Goal: Information Seeking & Learning: Learn about a topic

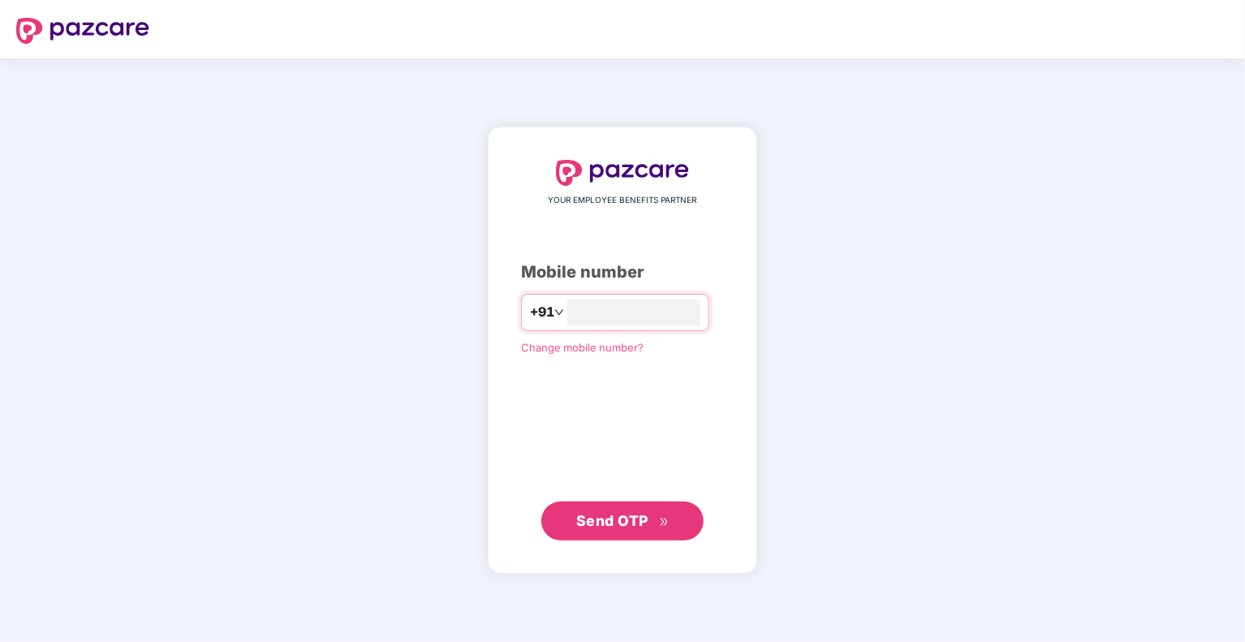
type input "**********"
click at [587, 518] on span "Send OTP" at bounding box center [612, 520] width 72 height 17
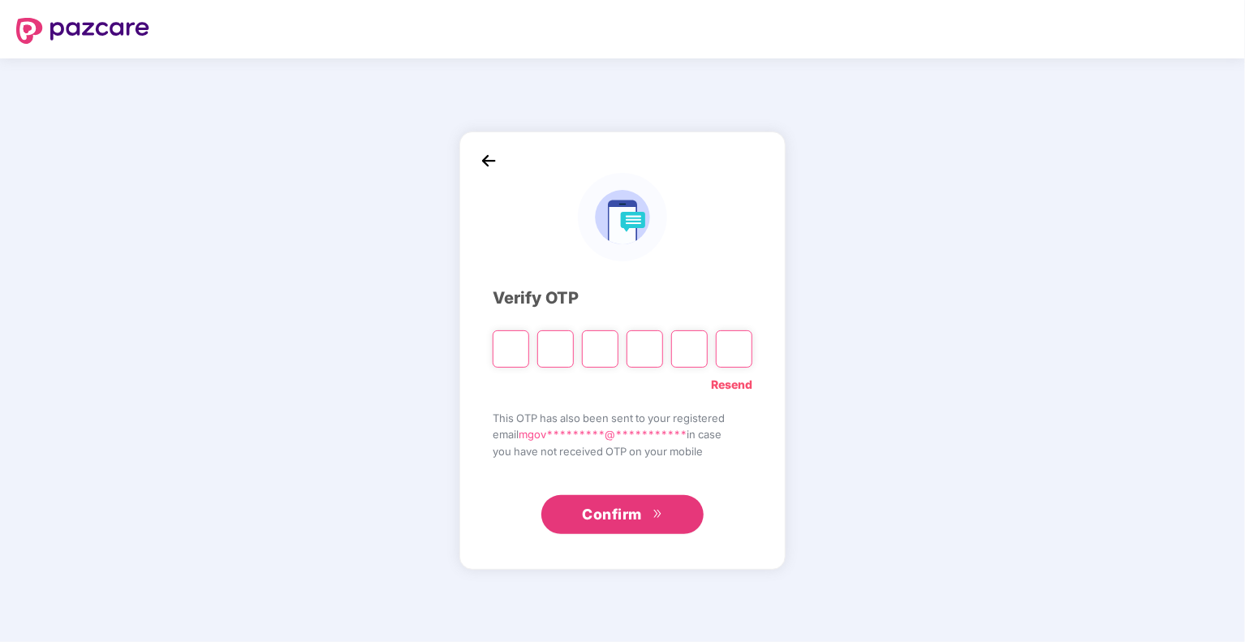
type input "*"
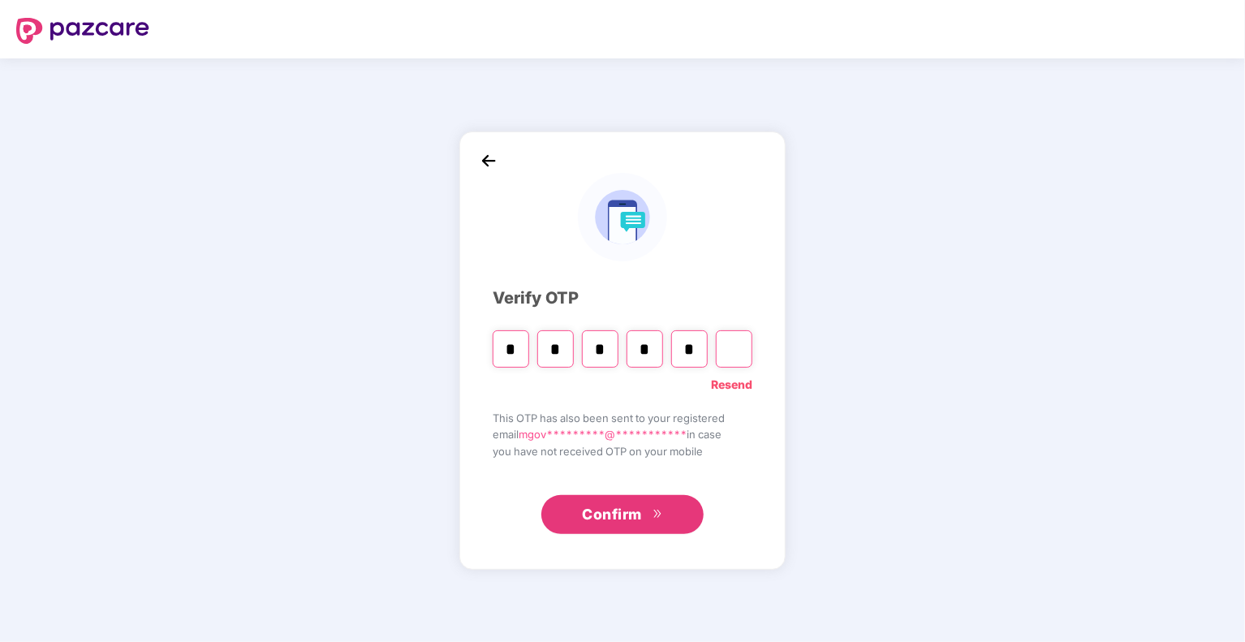
type input "*"
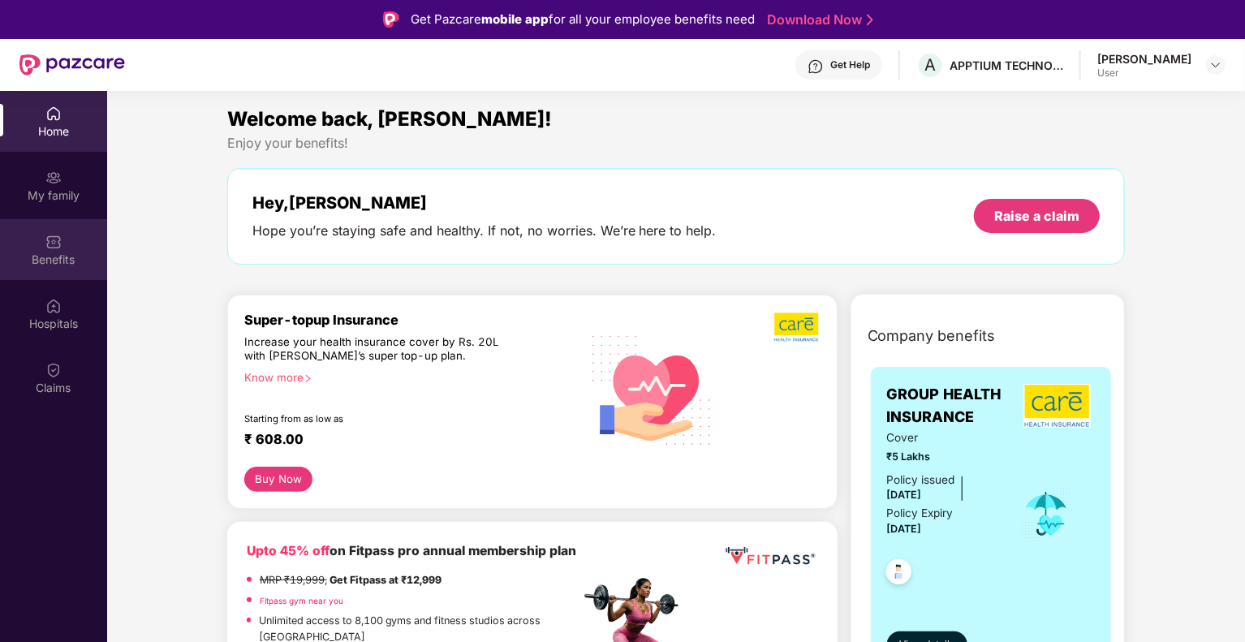
click at [32, 255] on div "Benefits" at bounding box center [53, 260] width 107 height 16
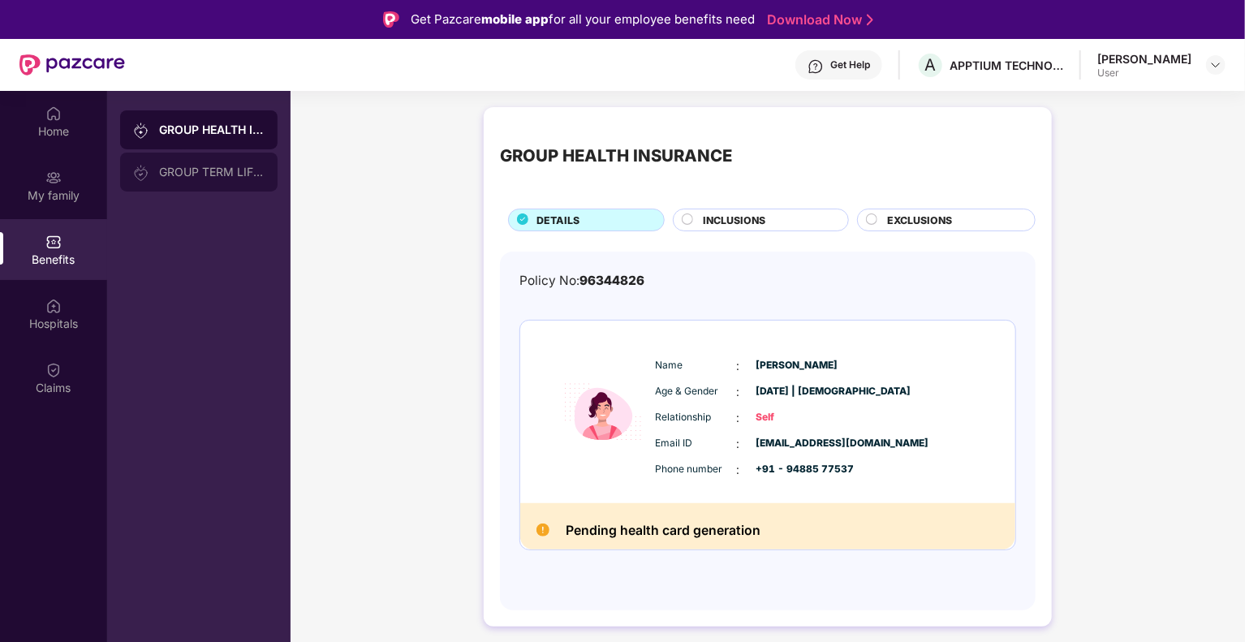
click at [177, 173] on div "GROUP TERM LIFE INSURANCE" at bounding box center [211, 172] width 105 height 13
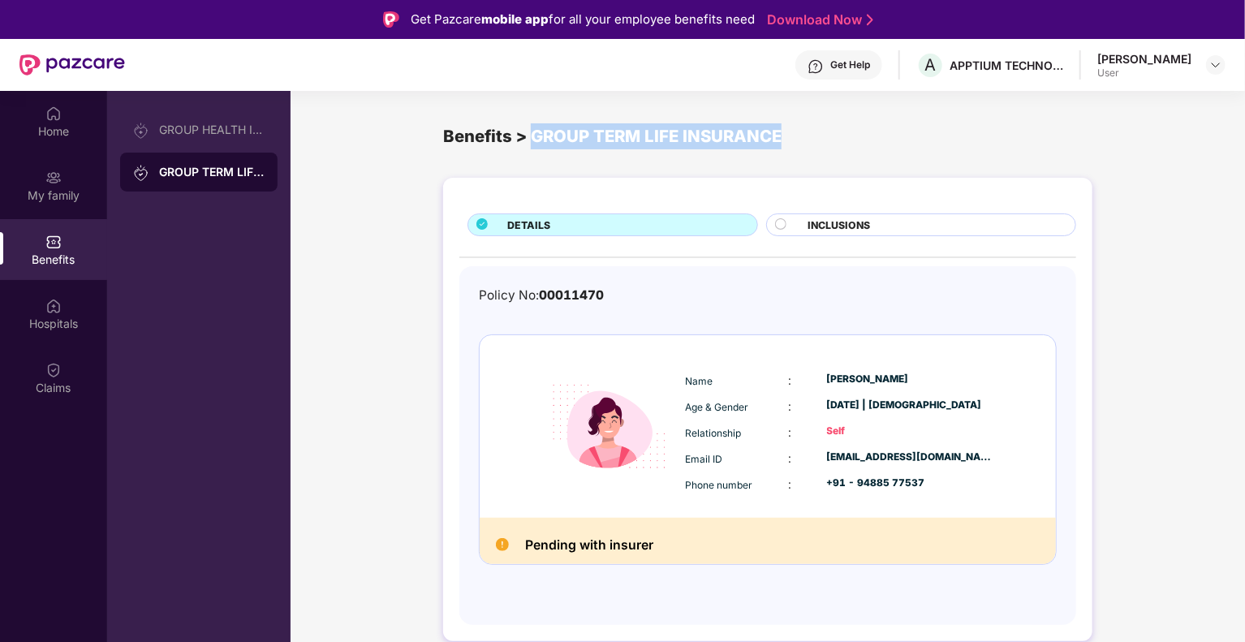
drag, startPoint x: 532, startPoint y: 135, endPoint x: 847, endPoint y: 139, distance: 314.8
click at [847, 139] on div "Benefits > GROUP TERM LIFE INSURANCE" at bounding box center [767, 136] width 649 height 26
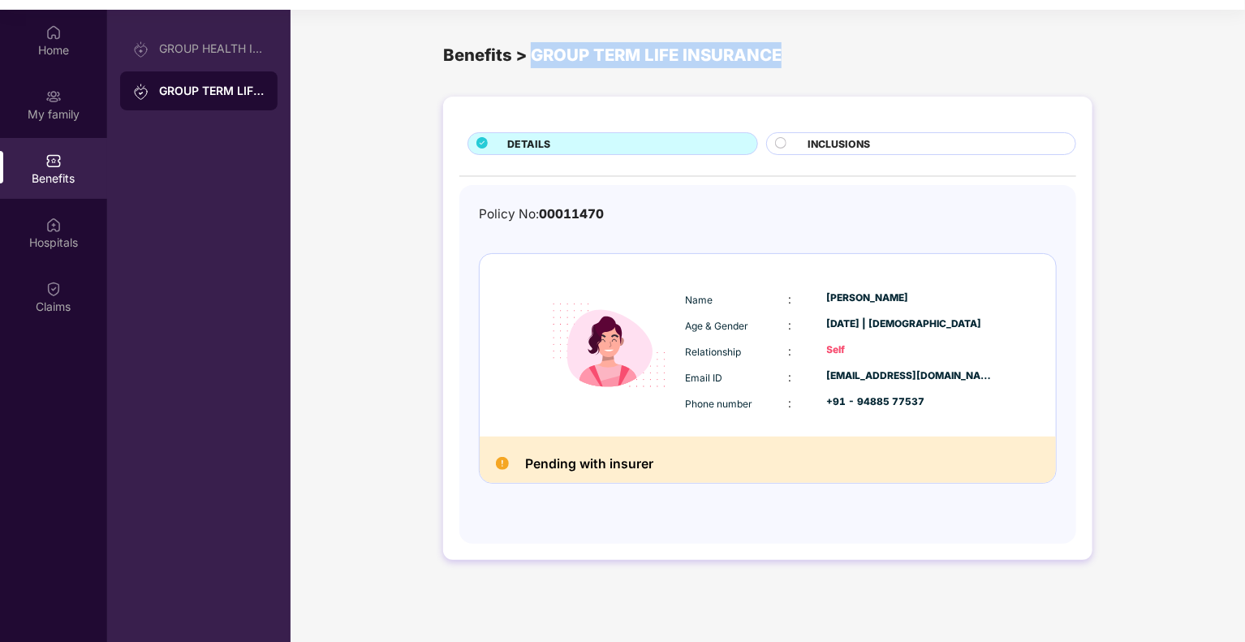
scroll to position [91, 0]
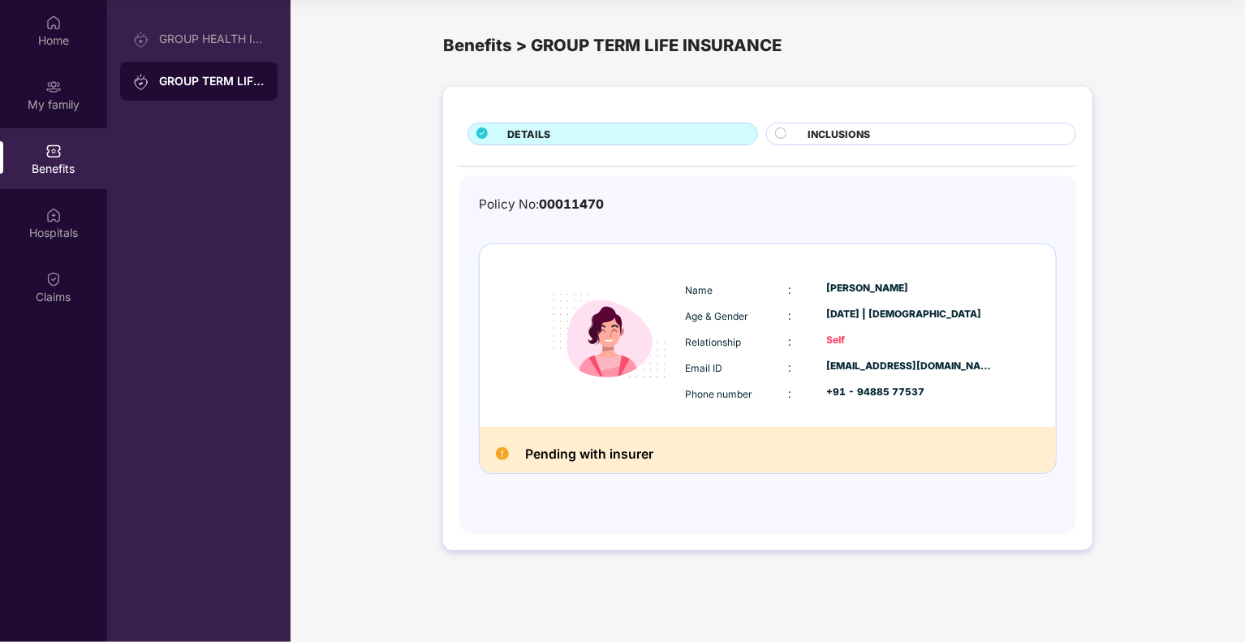
click at [584, 443] on h2 "Pending with insurer" at bounding box center [589, 454] width 128 height 22
click at [191, 41] on div "GROUP HEALTH INSURANCE" at bounding box center [211, 38] width 105 height 13
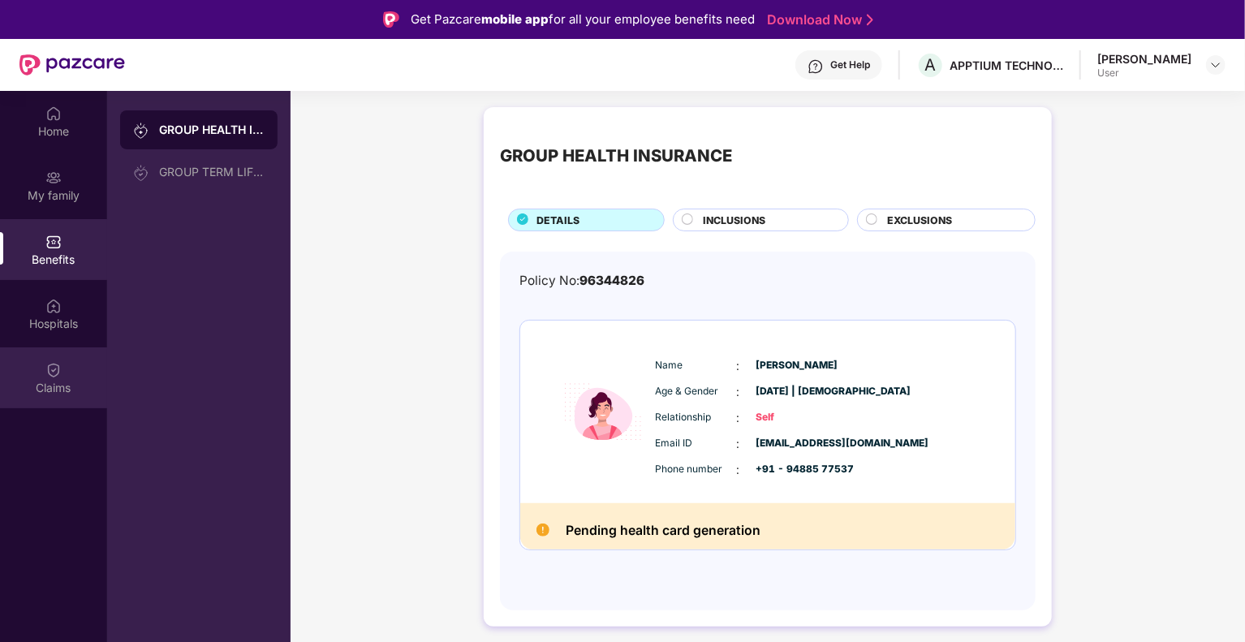
click at [41, 375] on div "Claims" at bounding box center [53, 377] width 107 height 61
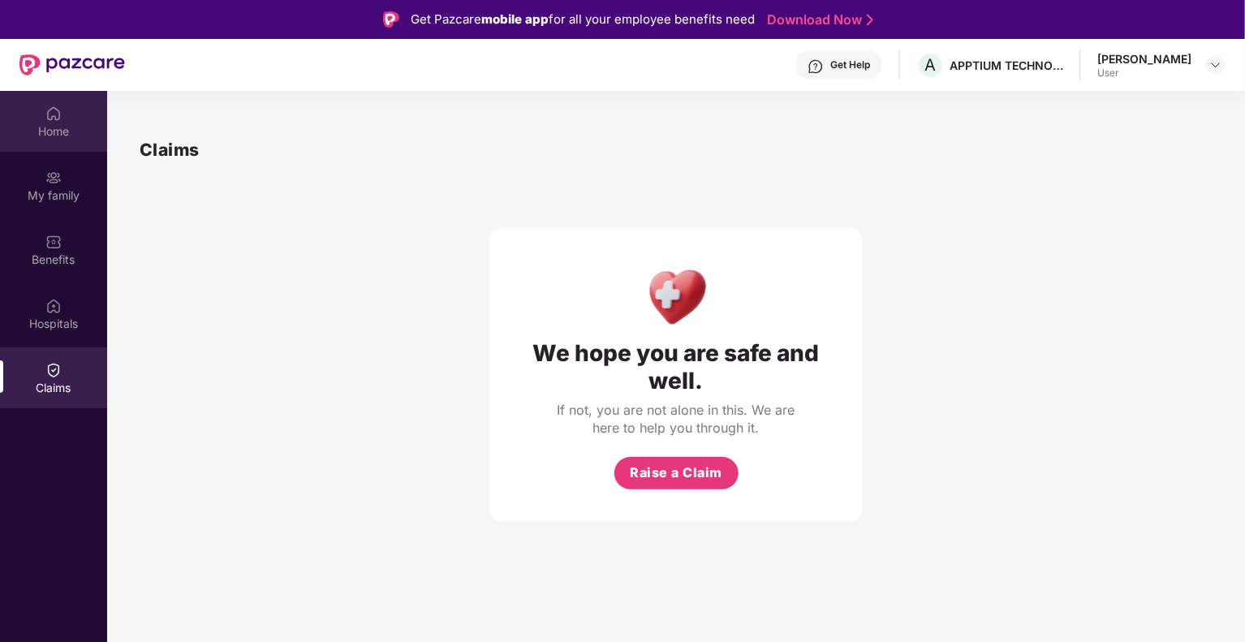
click at [41, 119] on div "Home" at bounding box center [53, 121] width 107 height 61
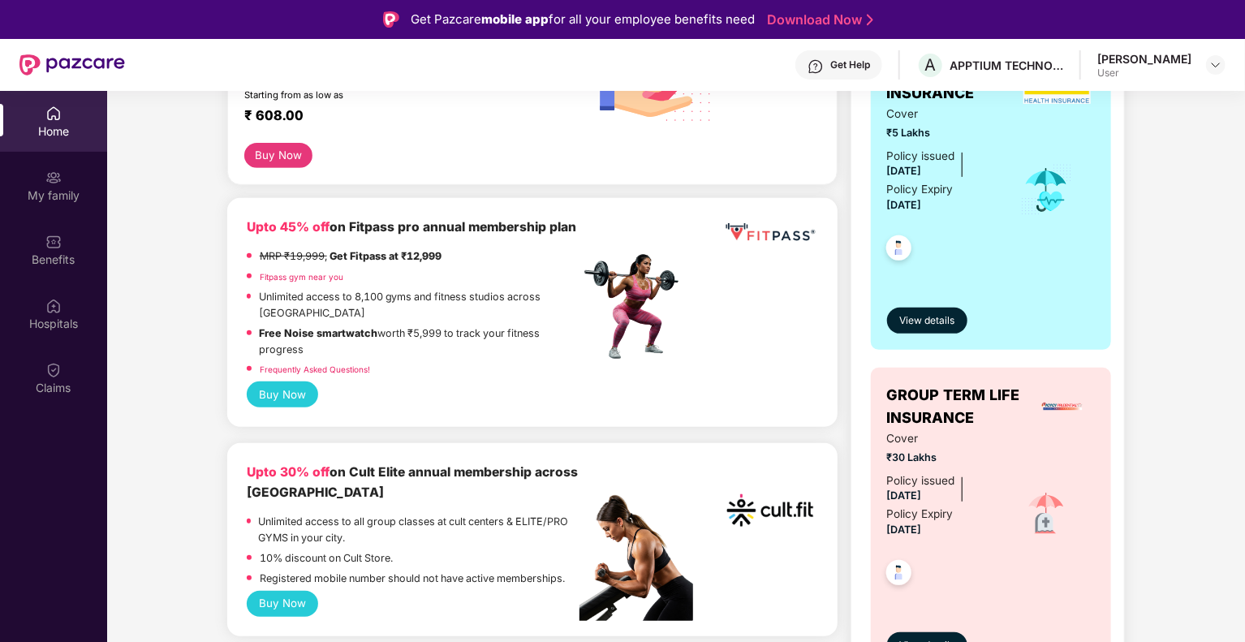
scroll to position [367, 0]
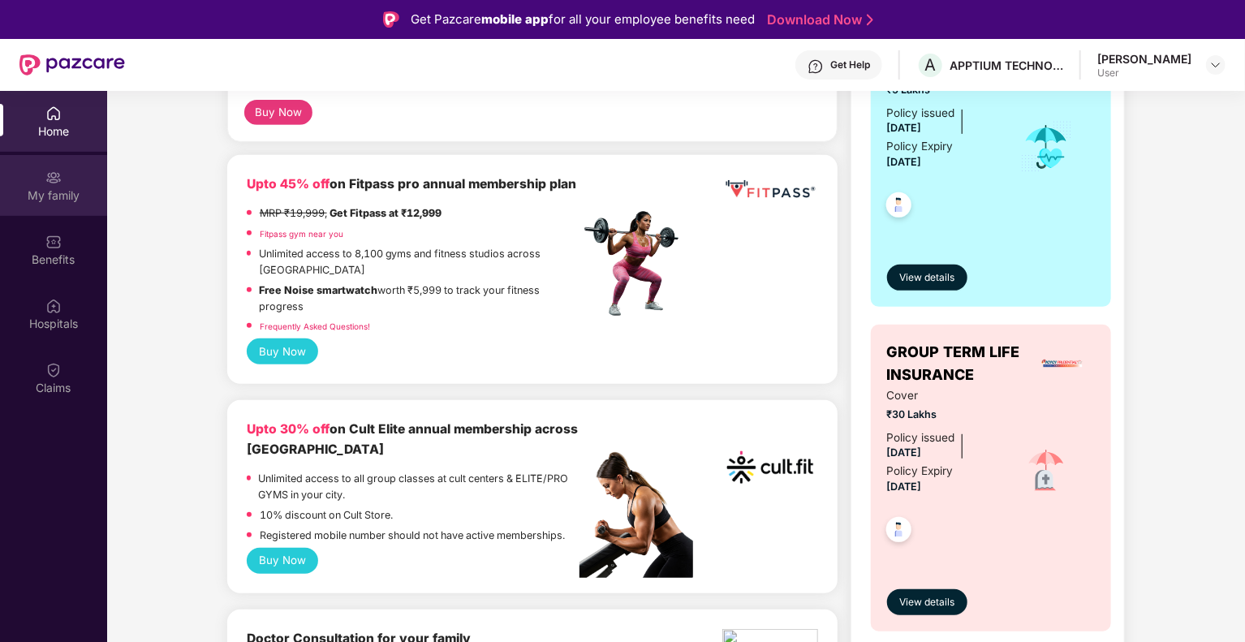
click at [62, 213] on div "My family" at bounding box center [53, 185] width 107 height 61
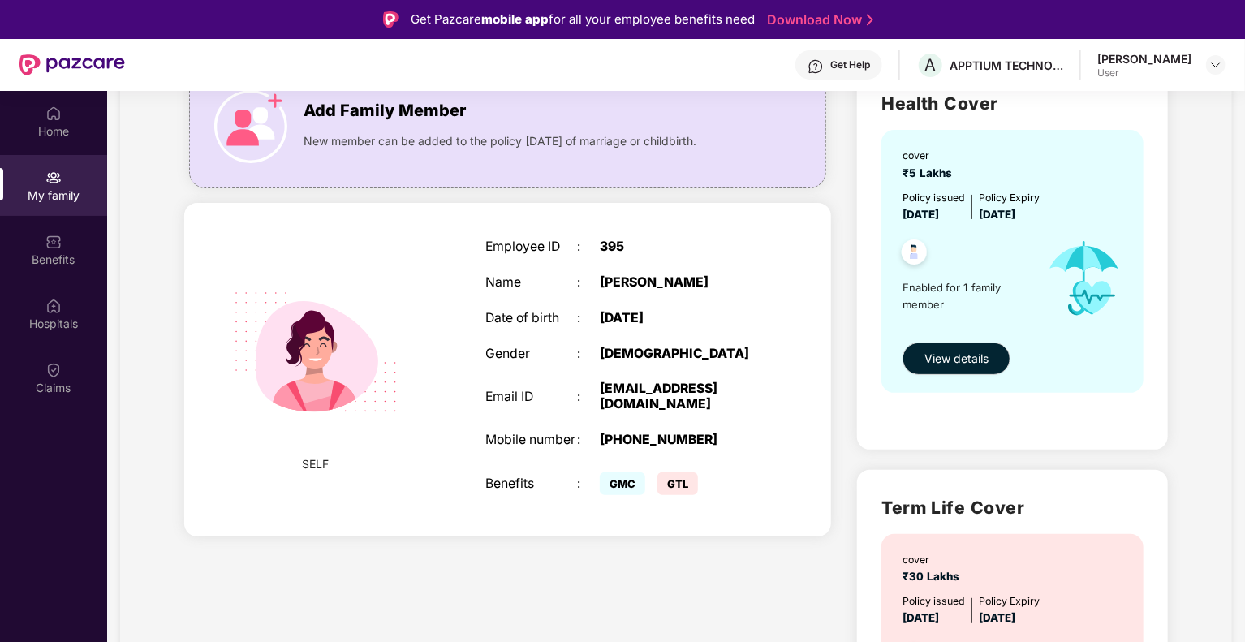
scroll to position [117, 0]
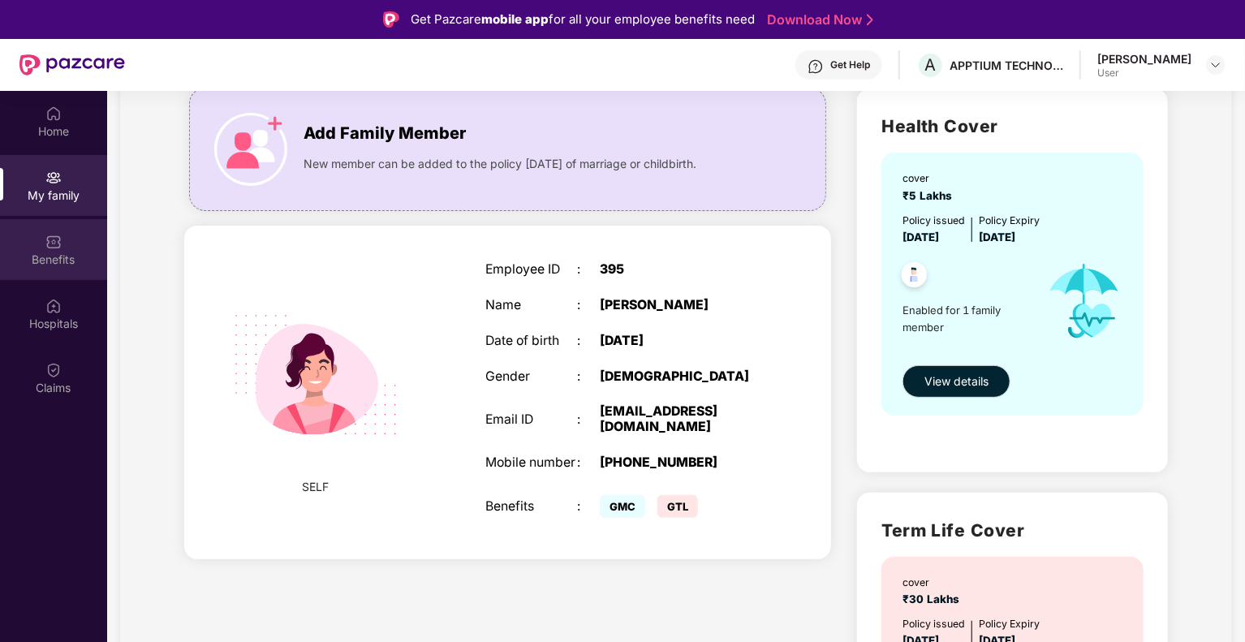
click at [55, 267] on div "Benefits" at bounding box center [53, 260] width 107 height 16
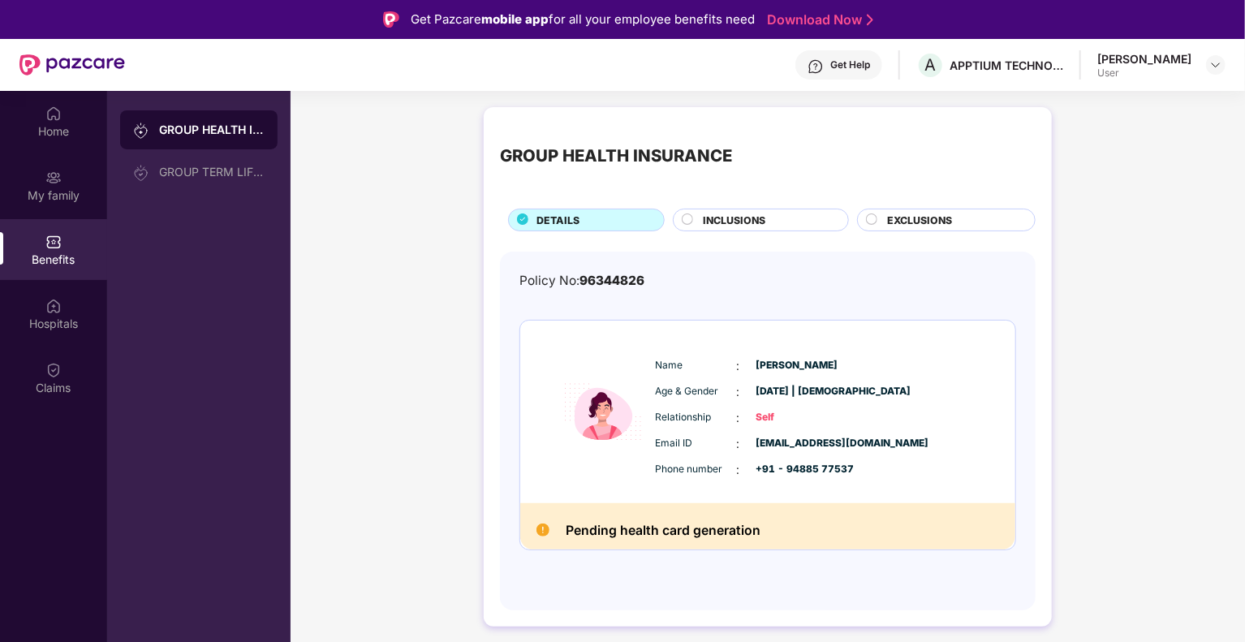
click at [685, 221] on circle at bounding box center [687, 219] width 11 height 11
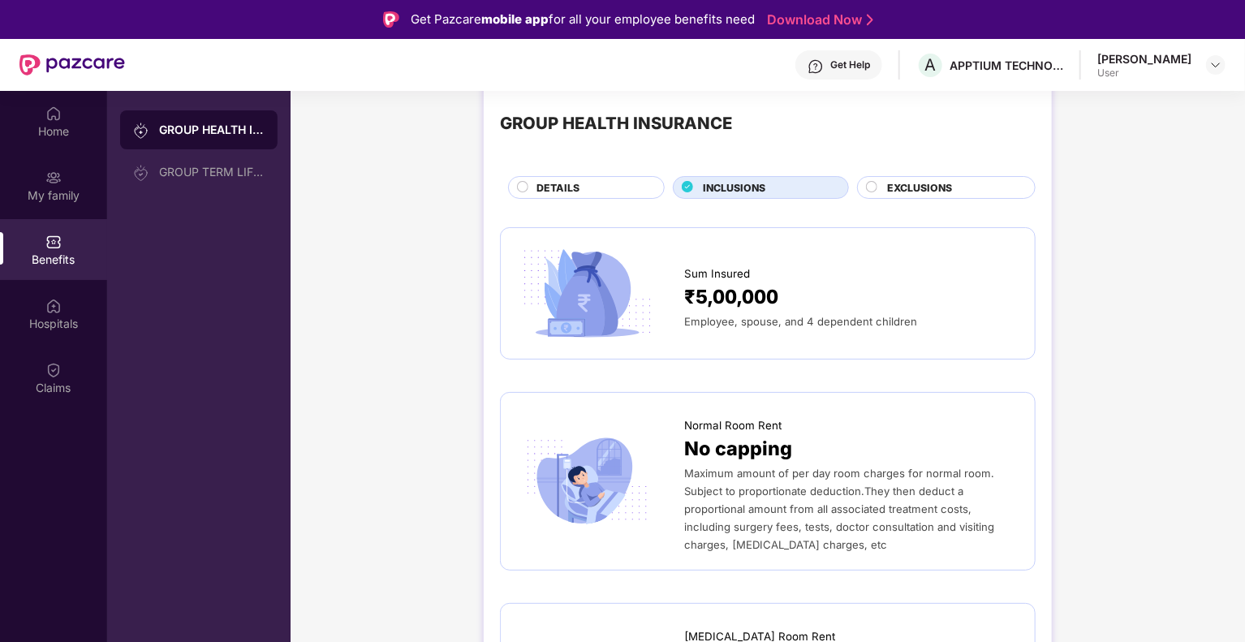
scroll to position [32, 0]
drag, startPoint x: 684, startPoint y: 317, endPoint x: 918, endPoint y: 327, distance: 234.7
click at [918, 327] on div "Employee, spouse, and 4 dependent children" at bounding box center [851, 322] width 334 height 18
click at [713, 307] on span "₹5,00,000" at bounding box center [731, 298] width 94 height 30
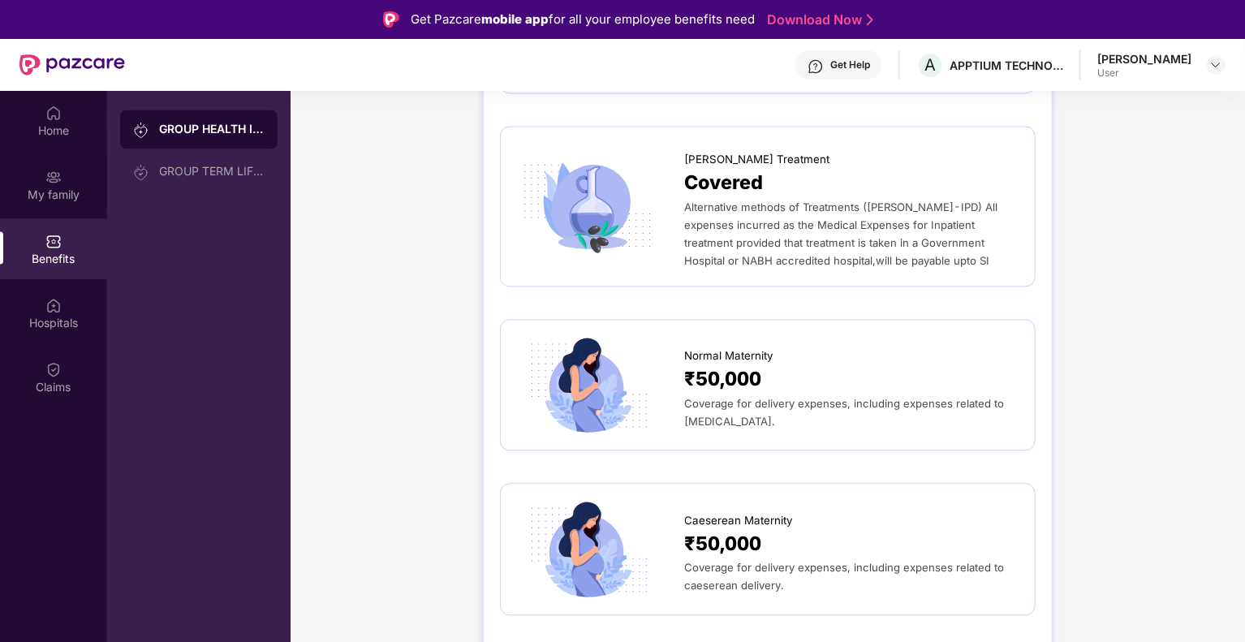
scroll to position [1690, 0]
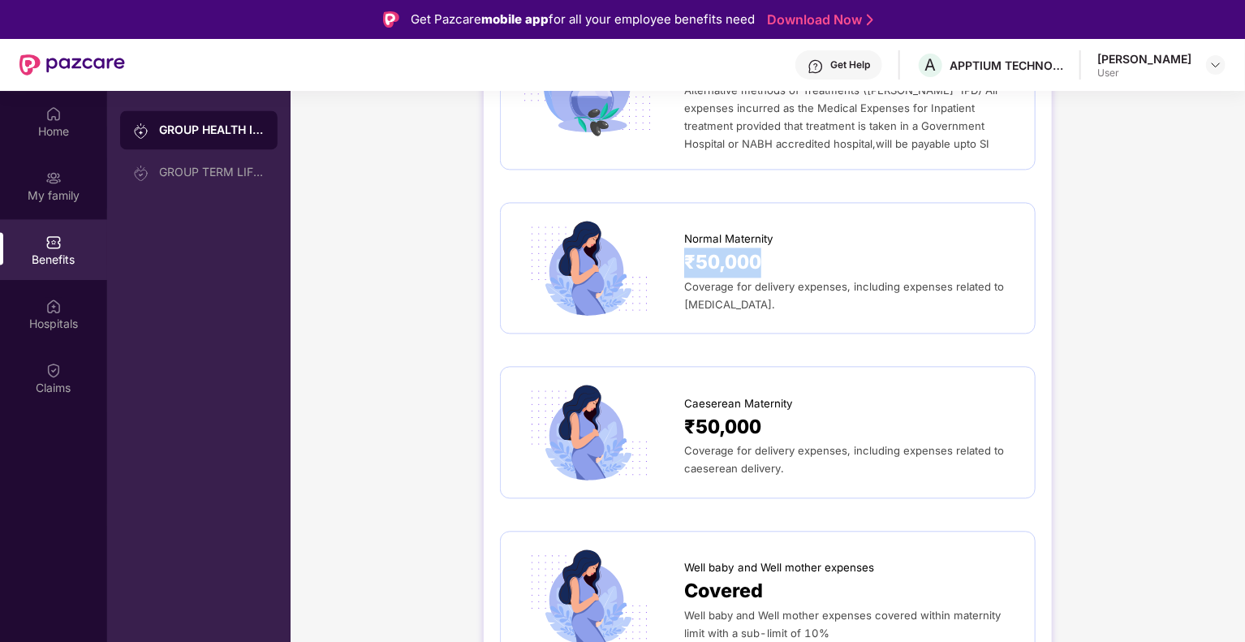
drag, startPoint x: 684, startPoint y: 236, endPoint x: 777, endPoint y: 234, distance: 93.3
click at [777, 247] on div "₹50,000" at bounding box center [851, 262] width 334 height 30
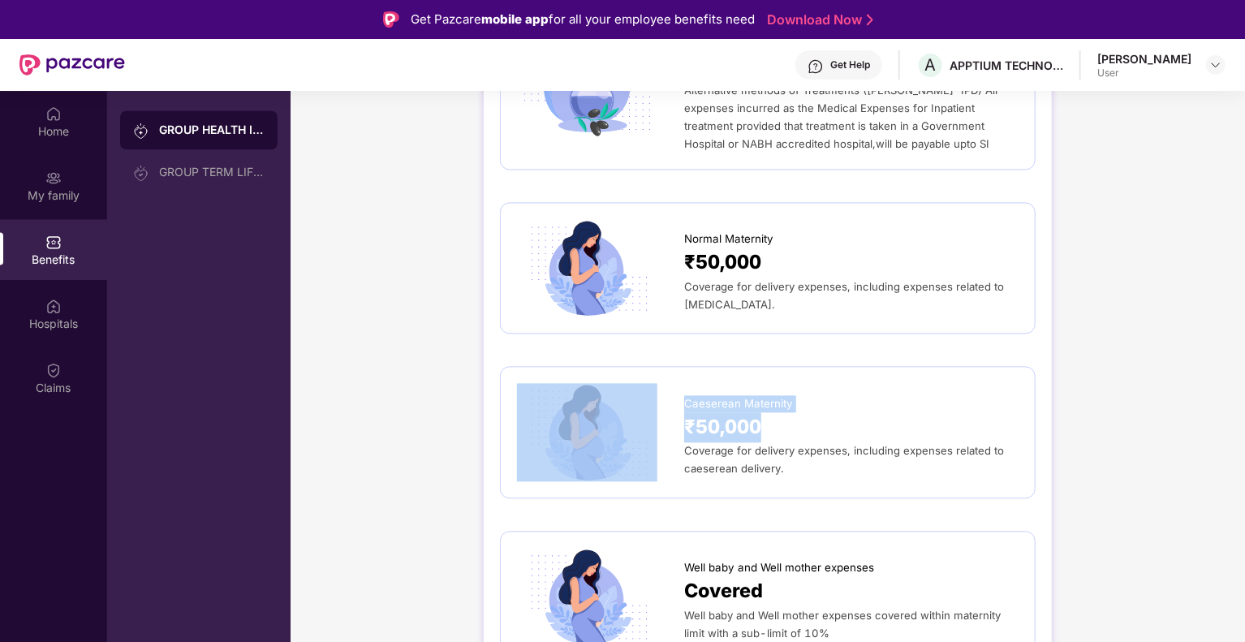
drag, startPoint x: 681, startPoint y: 416, endPoint x: 836, endPoint y: 415, distance: 155.8
click at [836, 415] on div "Caeserean Maternity ₹50,000 Coverage for delivery expenses, including expenses …" at bounding box center [767, 431] width 501 height 97
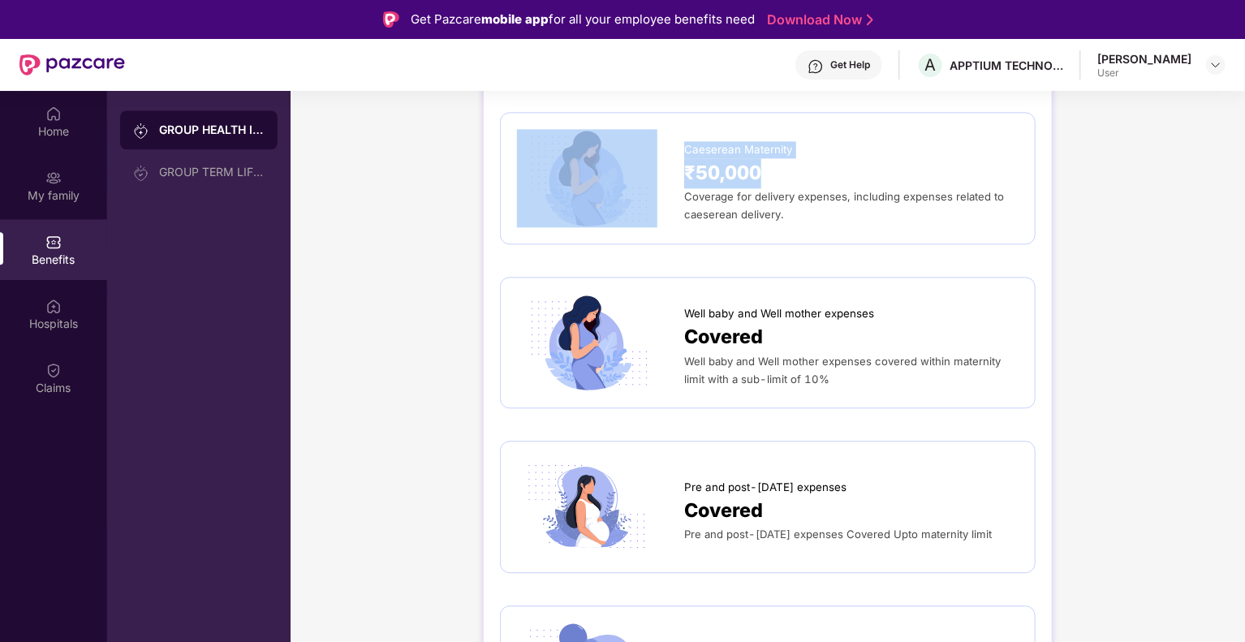
scroll to position [1960, 0]
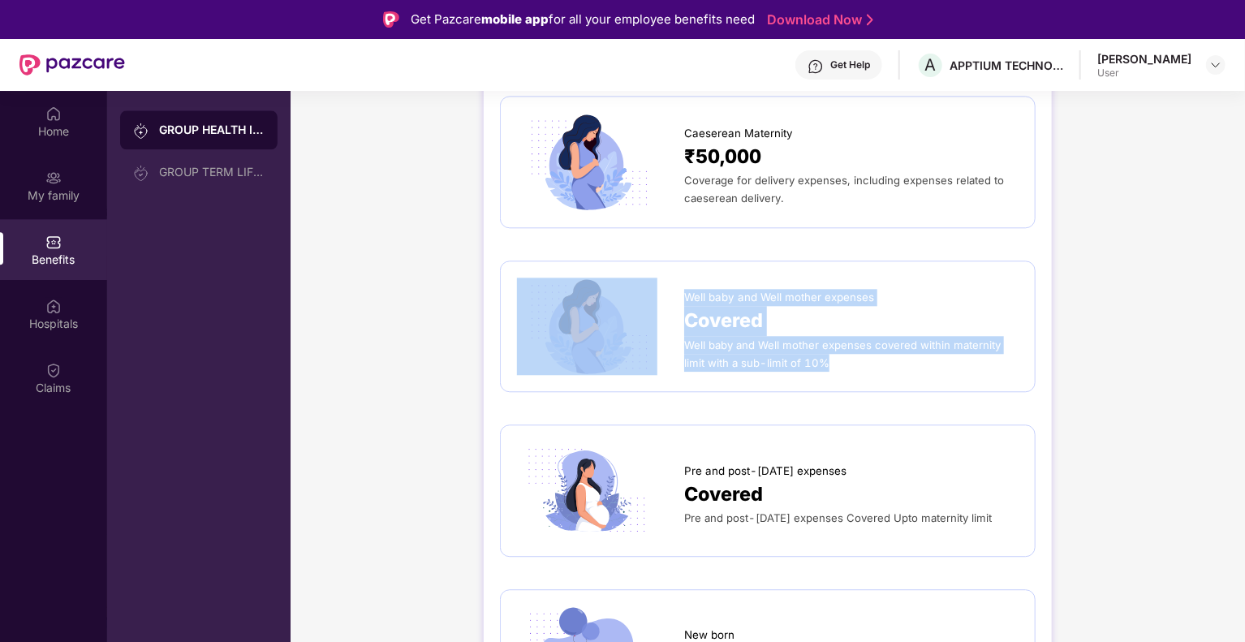
drag, startPoint x: 673, startPoint y: 290, endPoint x: 849, endPoint y: 363, distance: 190.2
click at [849, 363] on div "Well baby and Well mother expenses Covered Well baby and Well mother expenses c…" at bounding box center [767, 325] width 535 height 131
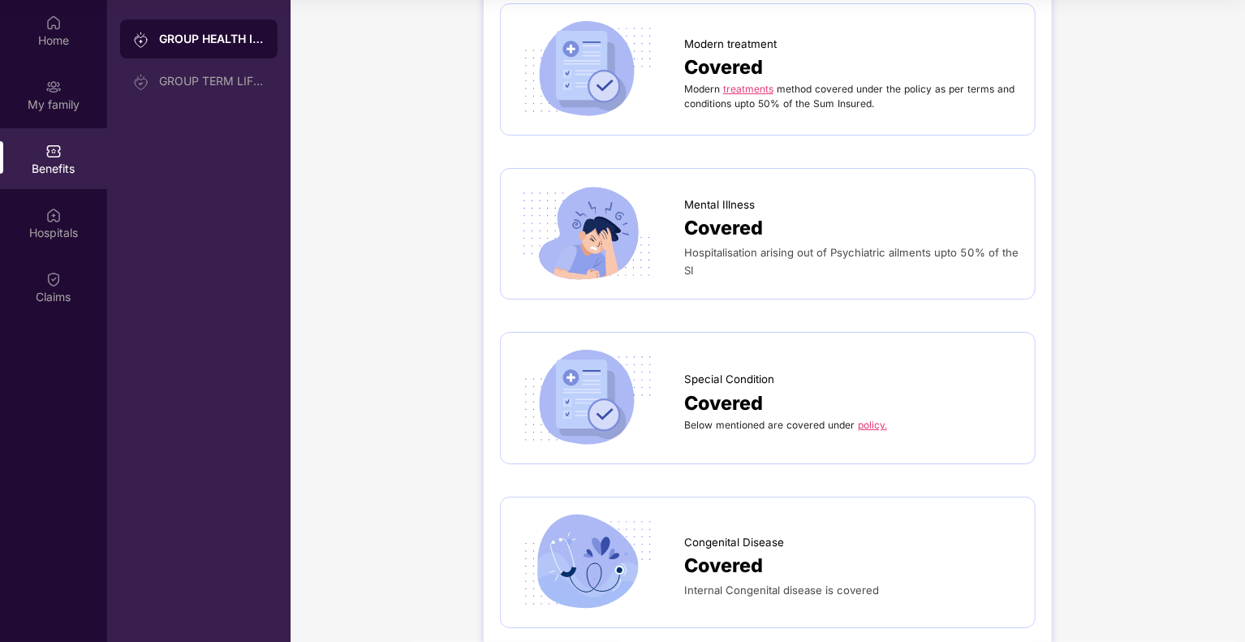
scroll to position [2782, 0]
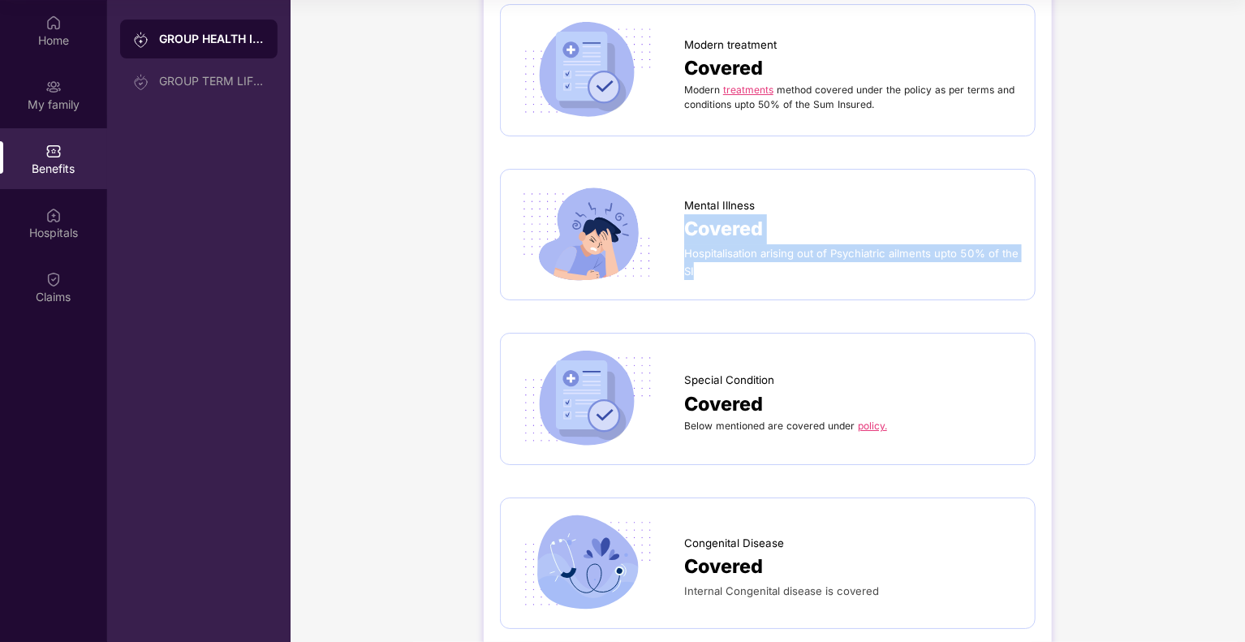
drag, startPoint x: 687, startPoint y: 211, endPoint x: 714, endPoint y: 256, distance: 52.7
click at [714, 256] on div "Mental Illness Covered Hospitalisation arising out of Psychiatric ailments upto…" at bounding box center [851, 234] width 334 height 91
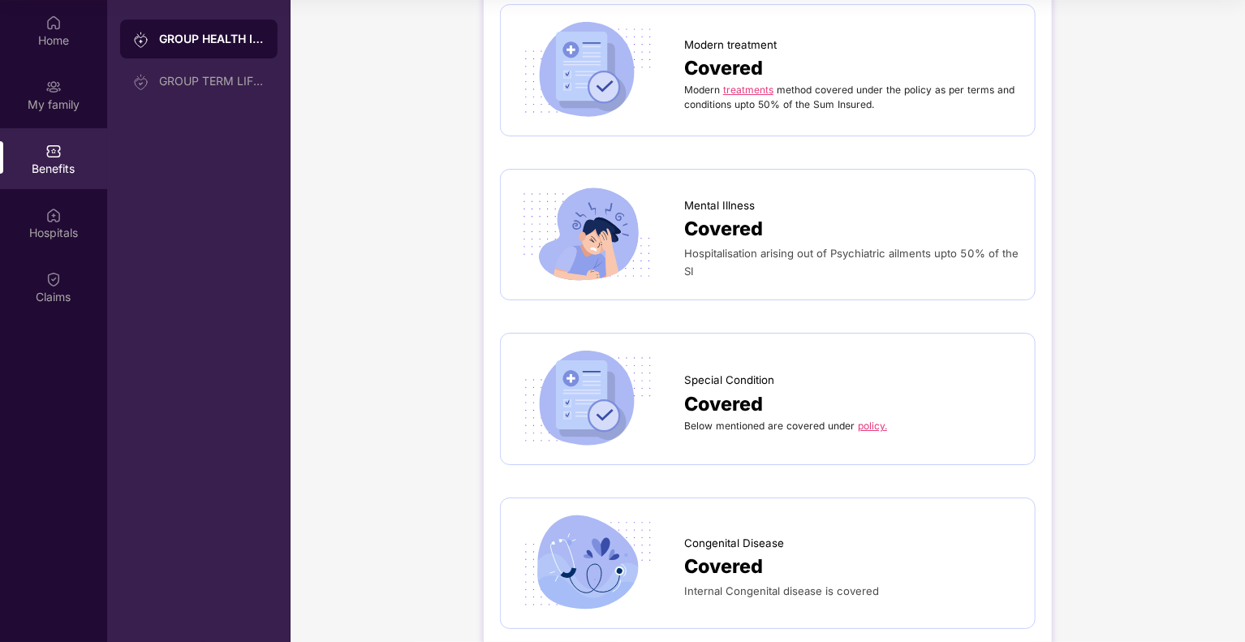
click at [750, 197] on span "Mental Illness" at bounding box center [719, 205] width 71 height 17
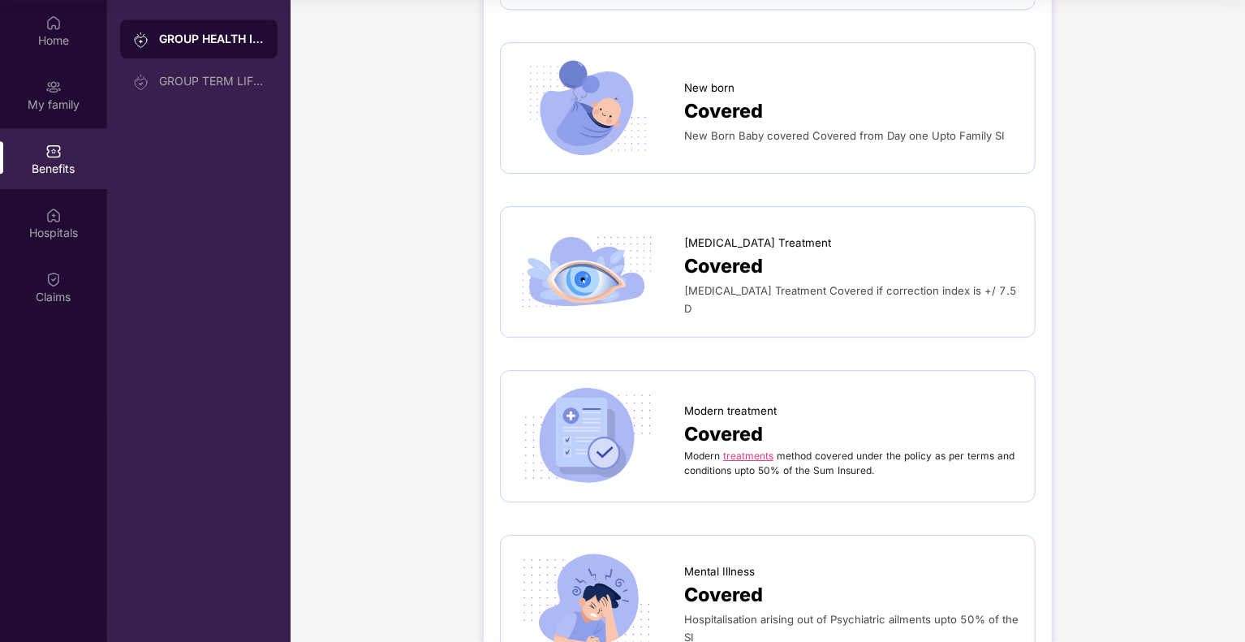
scroll to position [2415, 0]
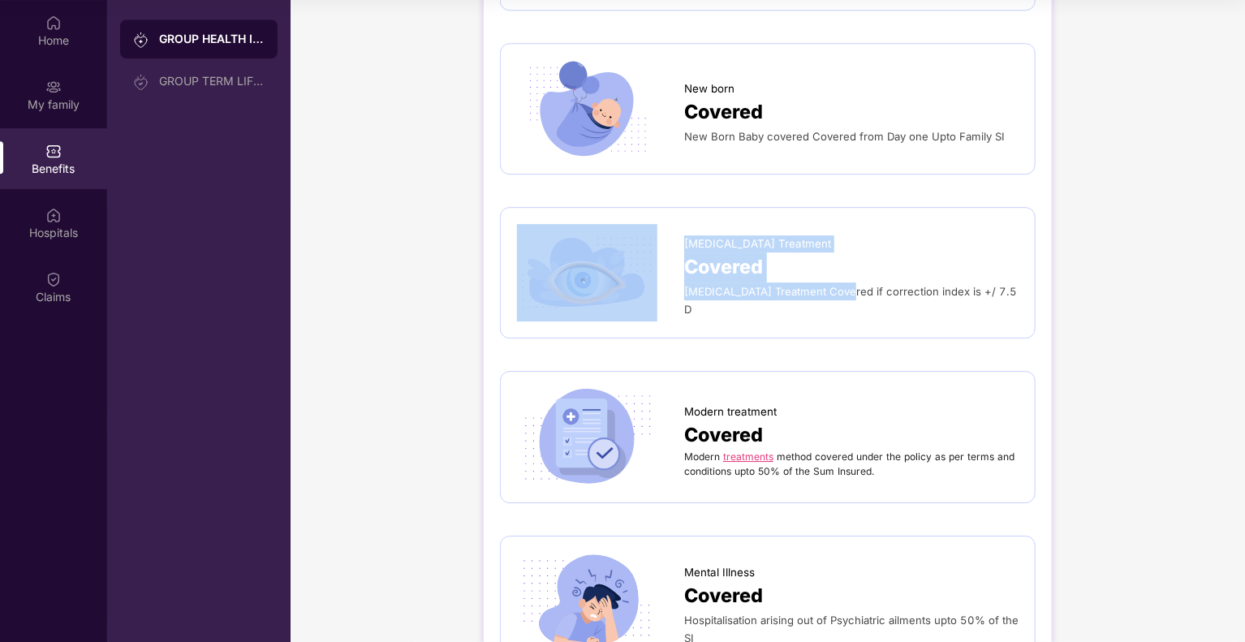
drag, startPoint x: 679, startPoint y: 233, endPoint x: 832, endPoint y: 303, distance: 168.1
click at [832, 303] on div "[MEDICAL_DATA] Treatment Covered [MEDICAL_DATA] Treatment Covered if correction…" at bounding box center [767, 272] width 535 height 131
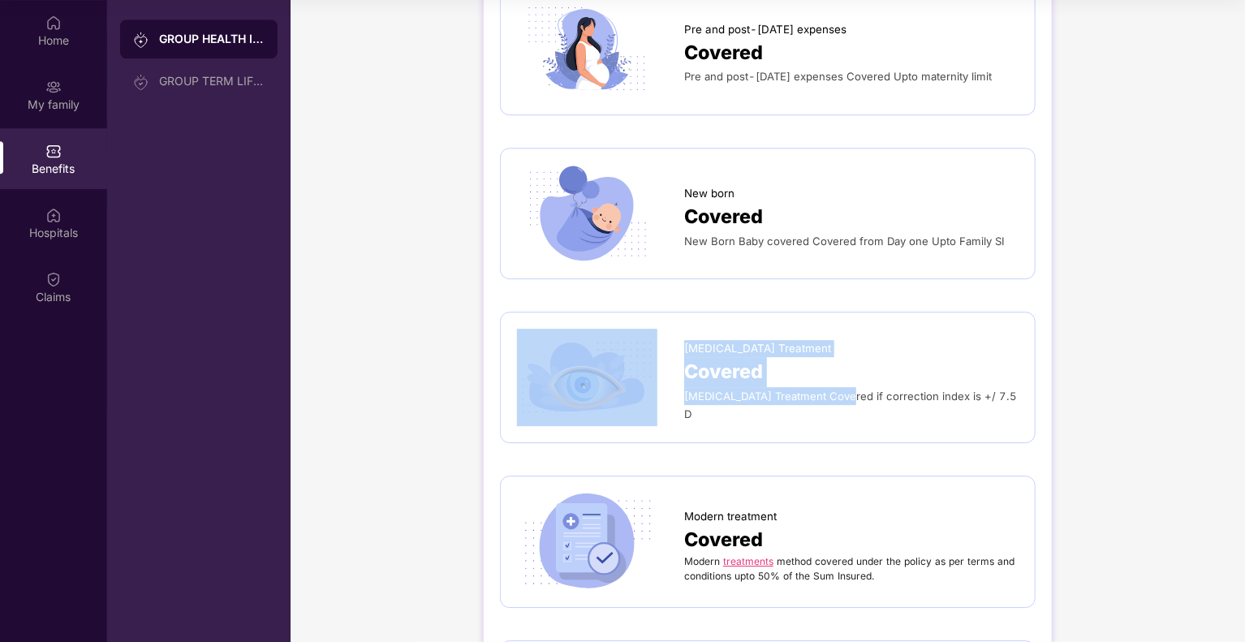
scroll to position [2309, 0]
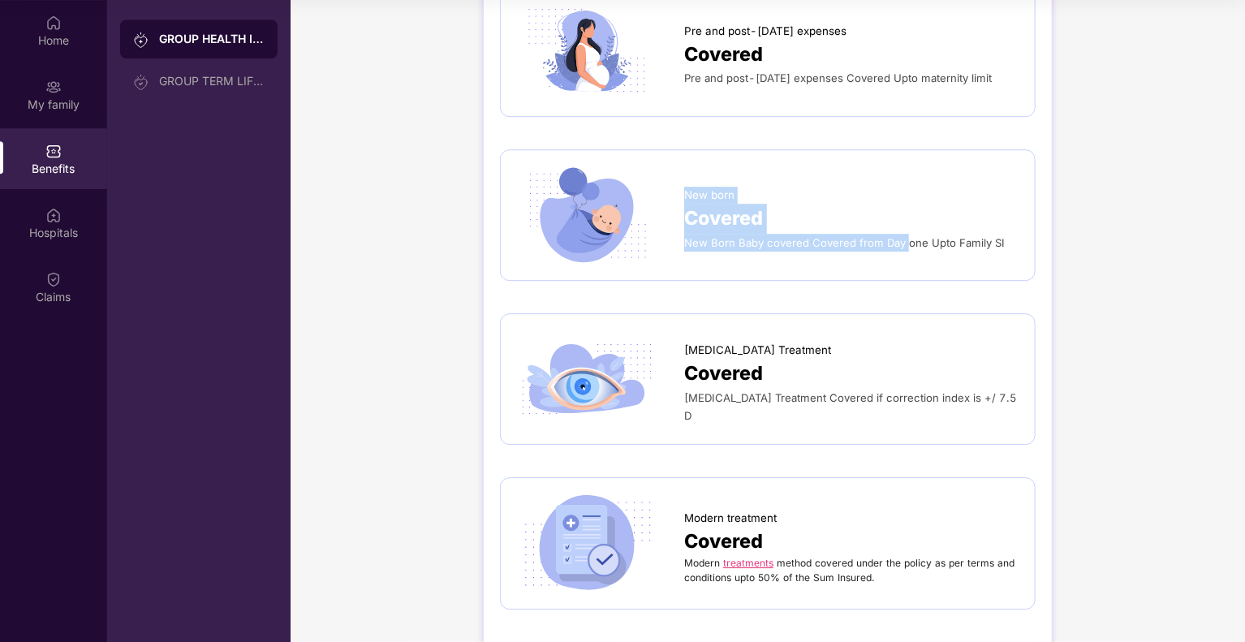
drag, startPoint x: 682, startPoint y: 184, endPoint x: 901, endPoint y: 234, distance: 223.8
click at [901, 234] on div "New born Covered New Born Baby covered Covered from Day one Upto Family SI" at bounding box center [767, 214] width 501 height 97
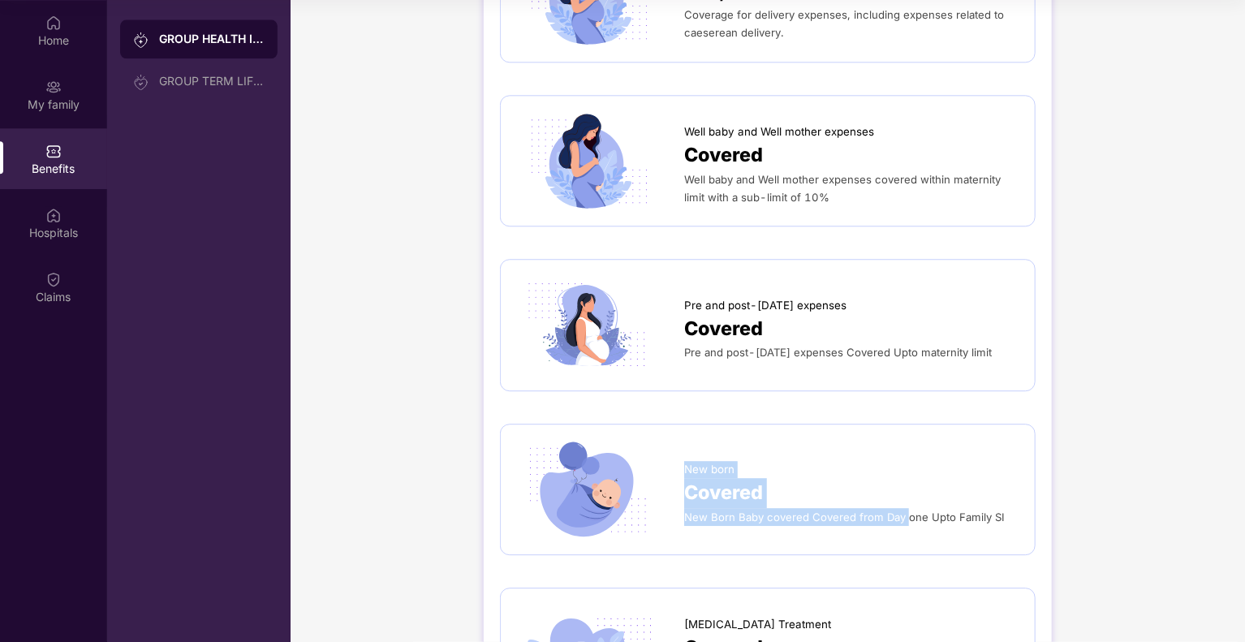
scroll to position [2033, 0]
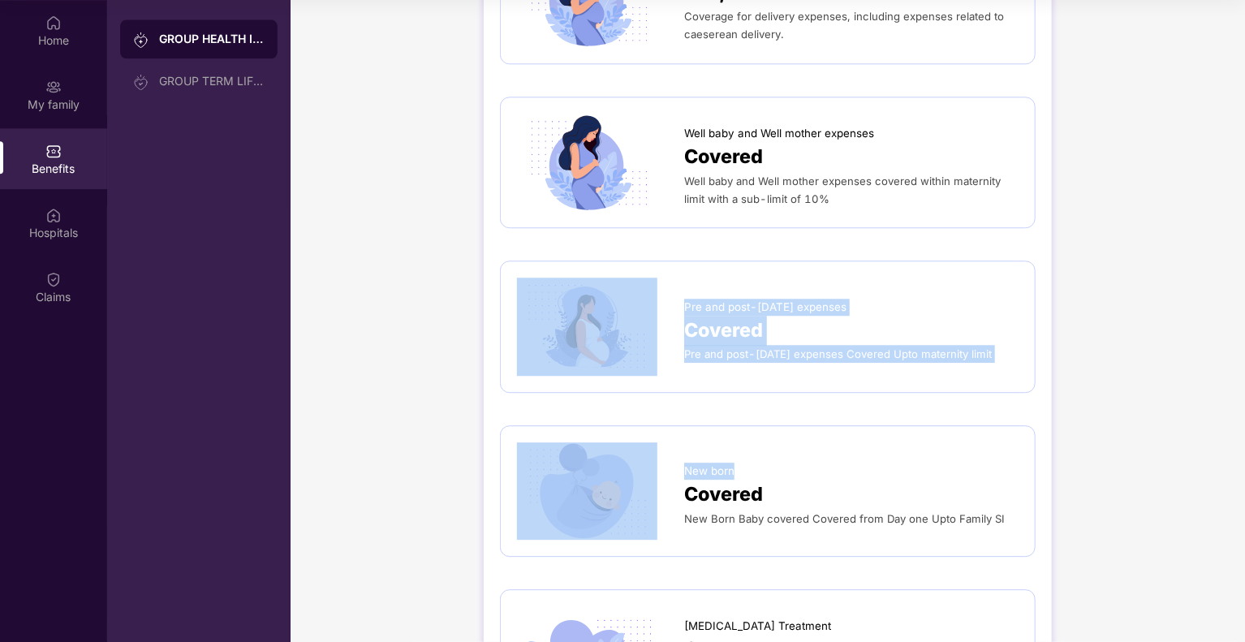
drag, startPoint x: 690, startPoint y: 261, endPoint x: 900, endPoint y: 398, distance: 250.2
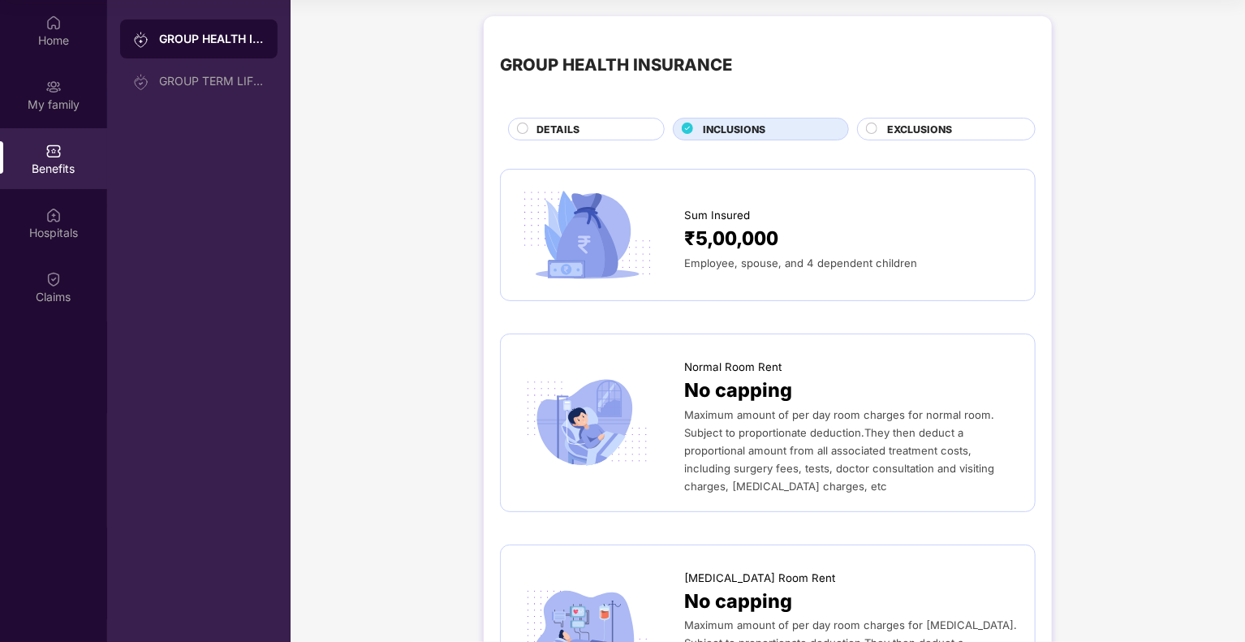
scroll to position [0, 0]
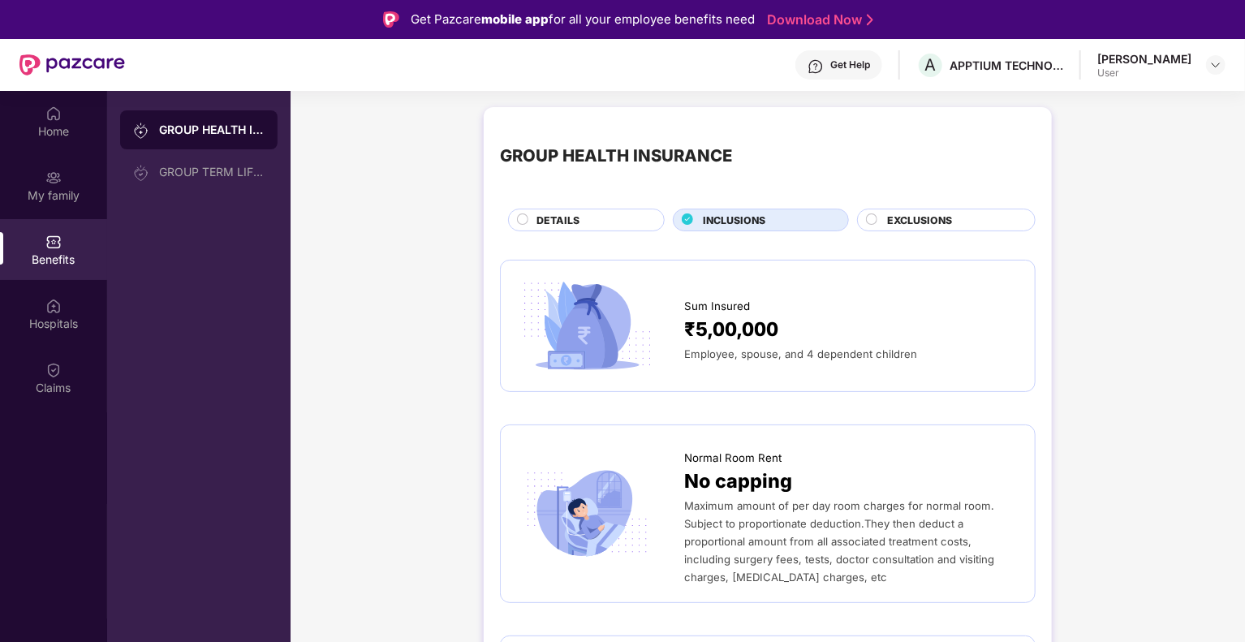
click at [871, 219] on circle at bounding box center [871, 219] width 11 height 11
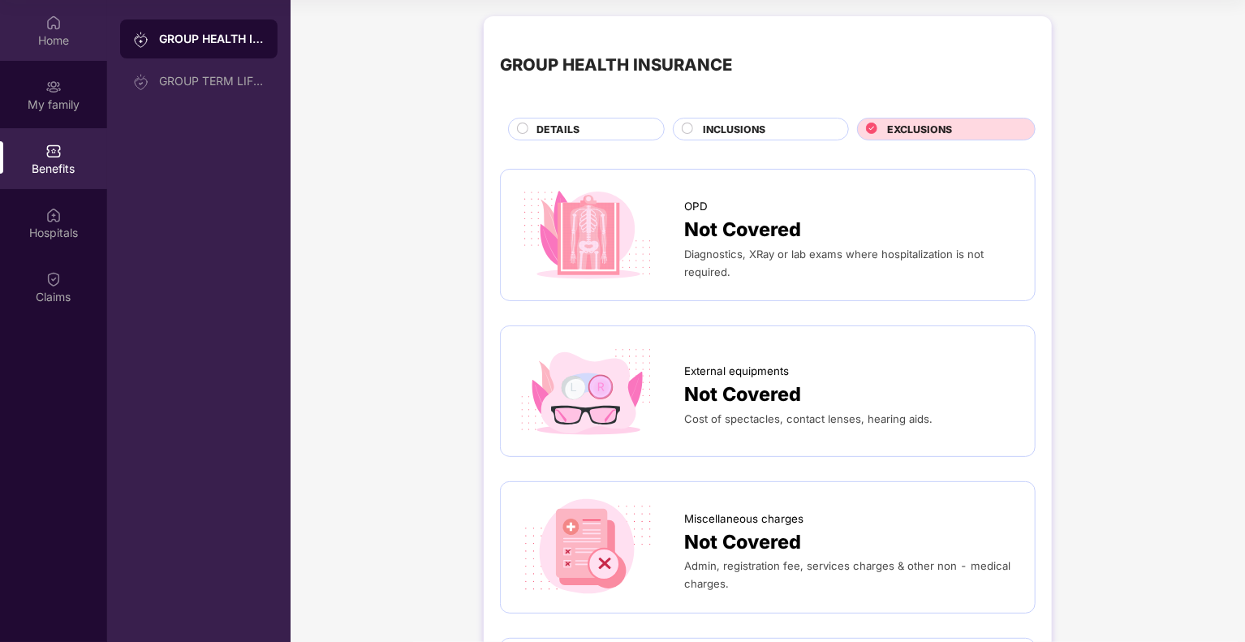
click at [22, 29] on div "Home" at bounding box center [53, 30] width 107 height 61
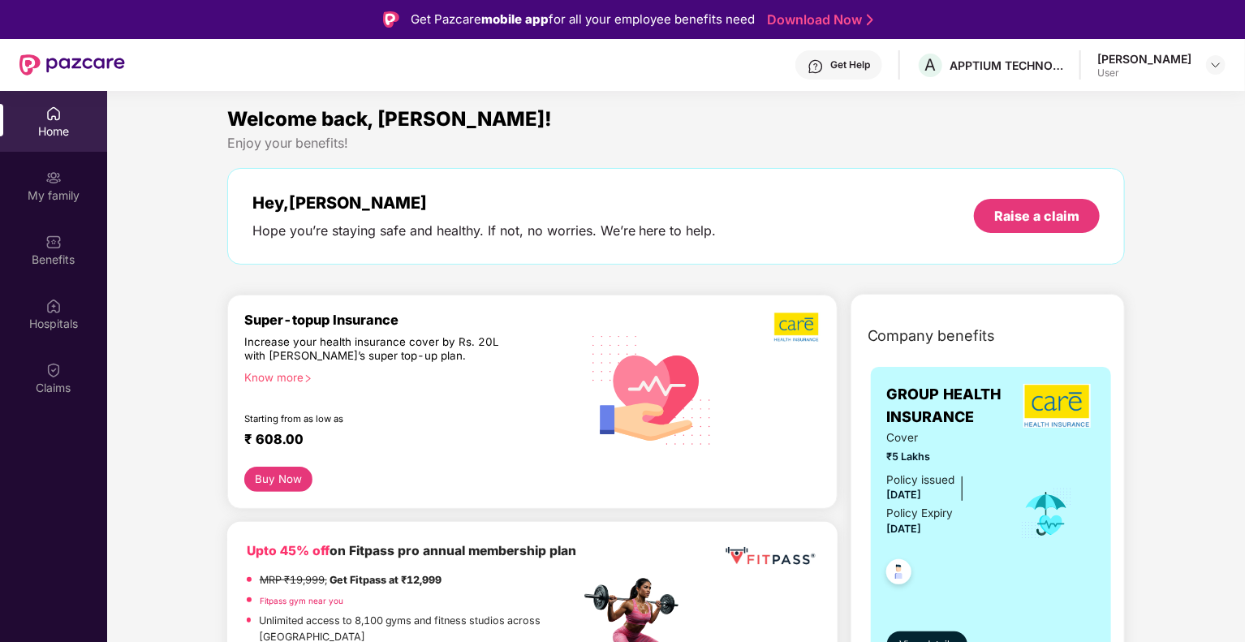
click at [1225, 62] on header "Get Help A APPTIUM TECHNOLOGIES INDIA PRIVATE LIMITED [PERSON_NAME] G User" at bounding box center [622, 65] width 1245 height 52
click at [1214, 64] on img at bounding box center [1215, 64] width 13 height 13
